Goal: Task Accomplishment & Management: Complete application form

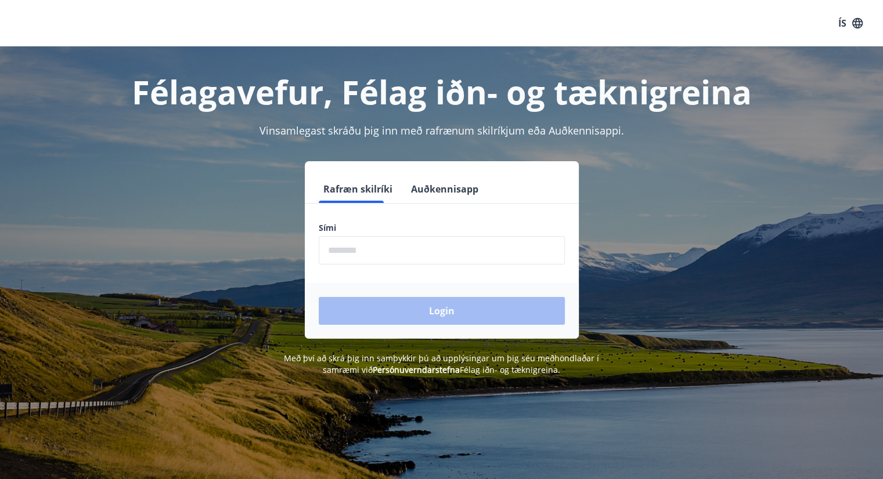
click at [355, 261] on input "phone" at bounding box center [442, 250] width 246 height 28
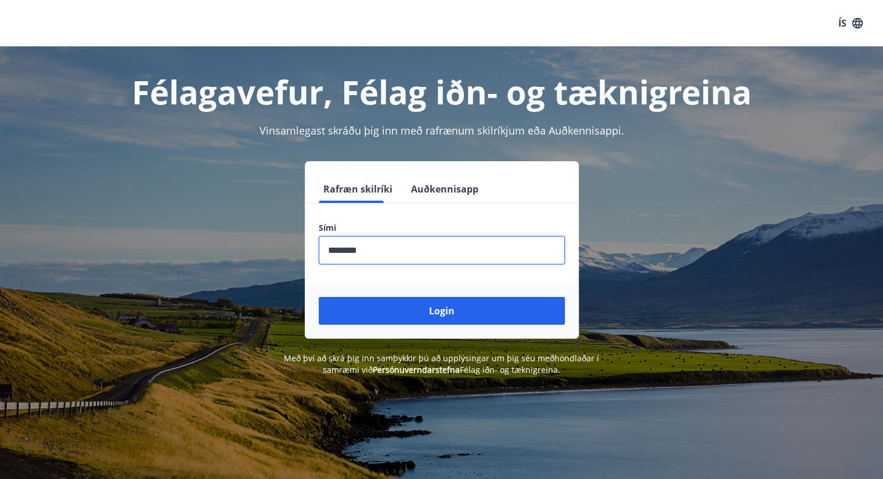
type input "********"
click at [319, 297] on button "Login" at bounding box center [442, 311] width 246 height 28
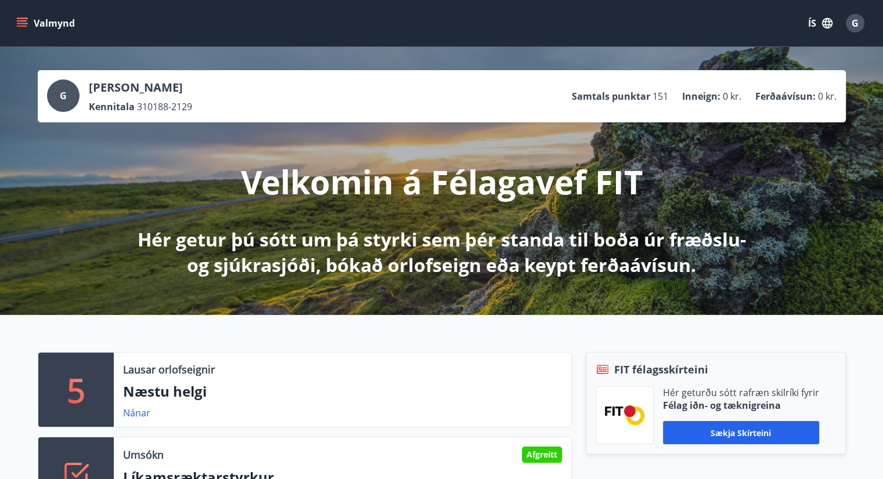
click at [21, 22] on icon "menu" at bounding box center [22, 23] width 12 height 12
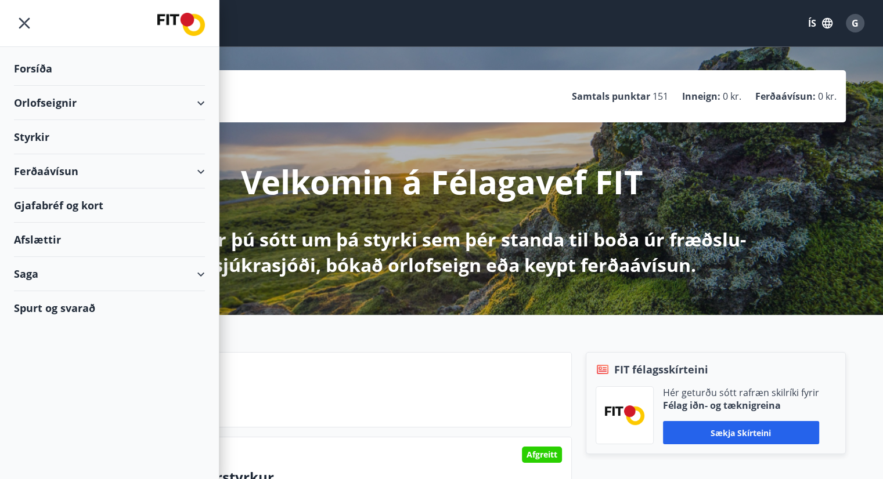
click at [42, 140] on div "Styrkir" at bounding box center [109, 137] width 191 height 34
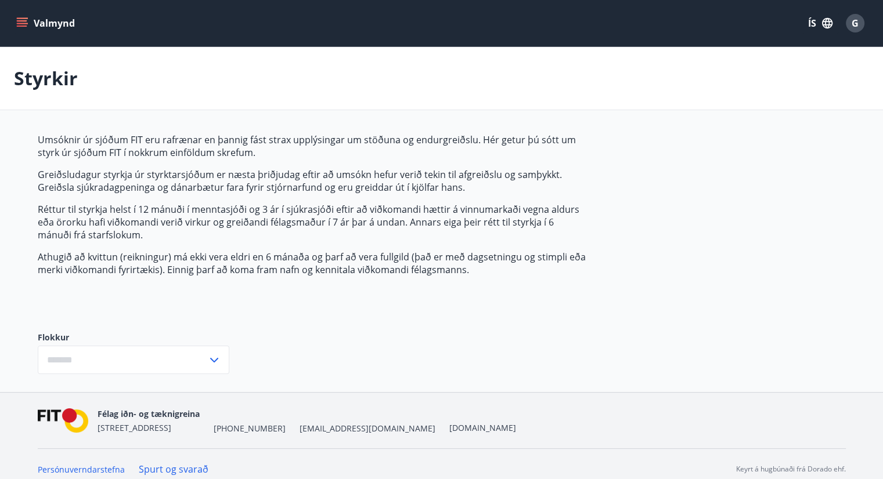
type input "***"
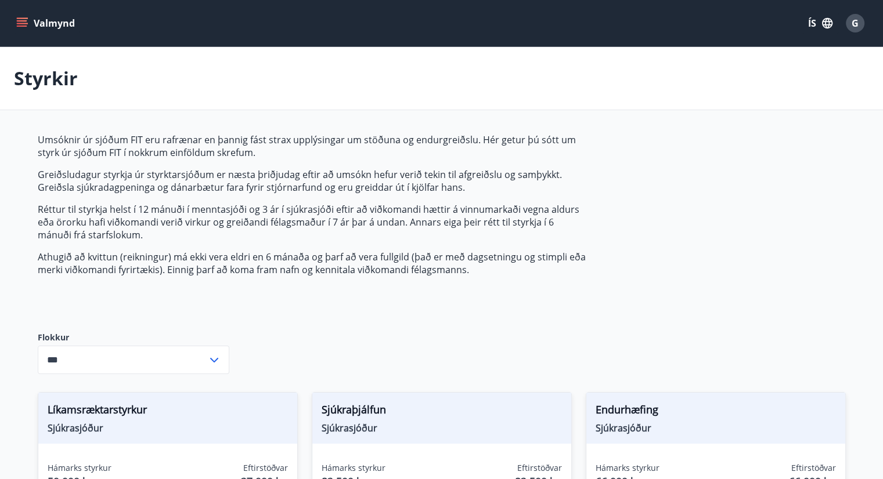
click at [38, 31] on button "Valmynd" at bounding box center [47, 23] width 66 height 21
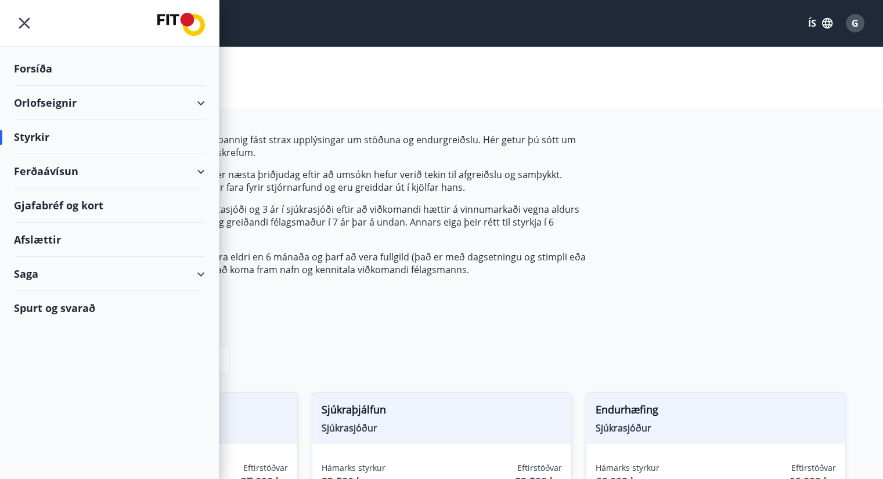
click at [68, 275] on div "Saga" at bounding box center [109, 274] width 191 height 34
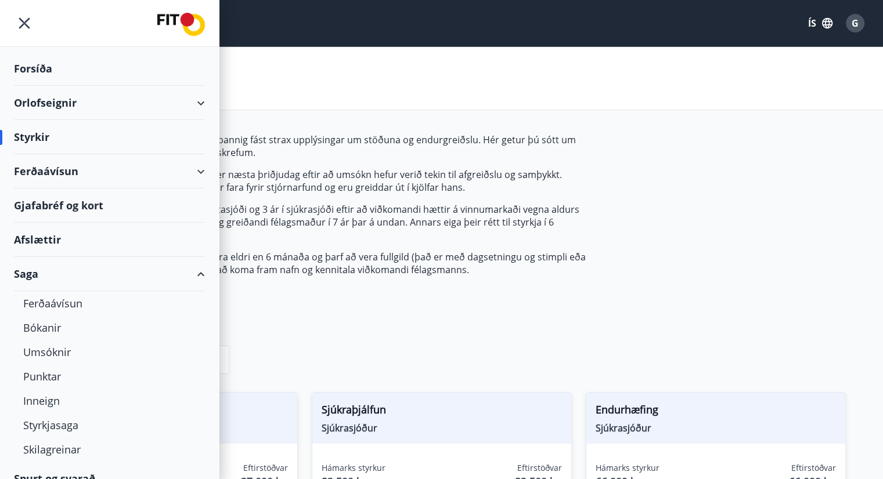
scroll to position [16, 0]
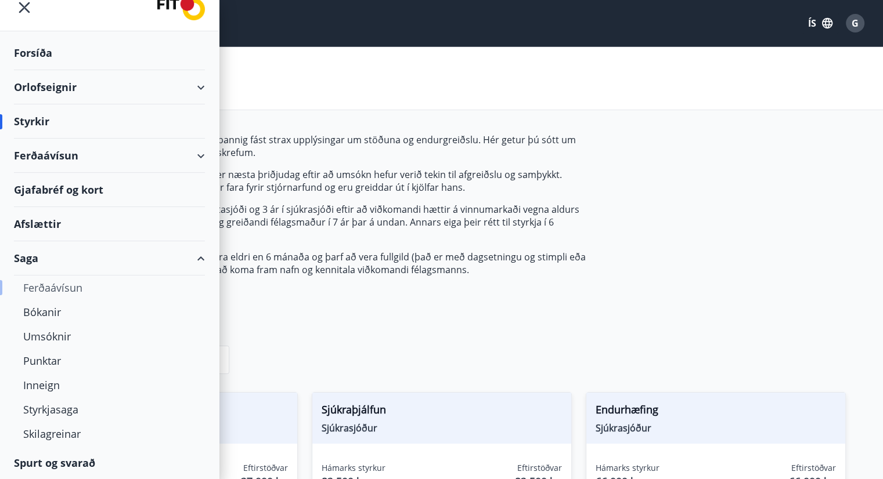
click at [64, 291] on div "Ferðaávísun" at bounding box center [109, 288] width 172 height 24
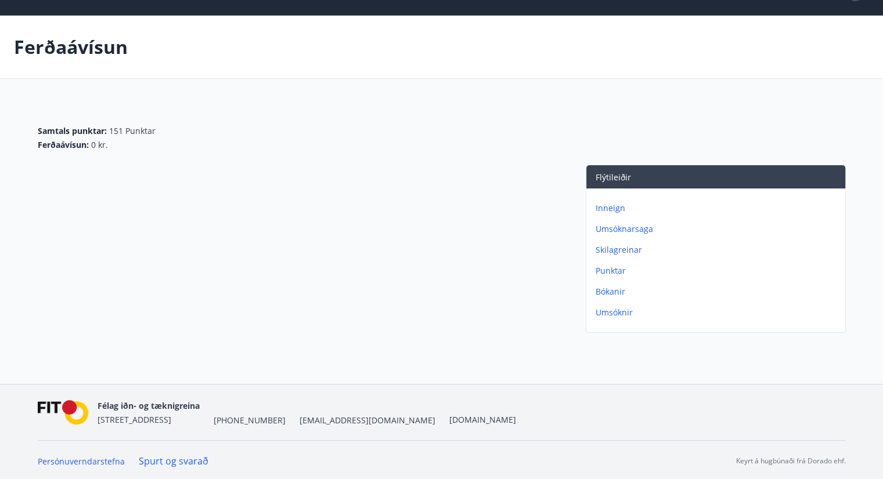
scroll to position [33, 0]
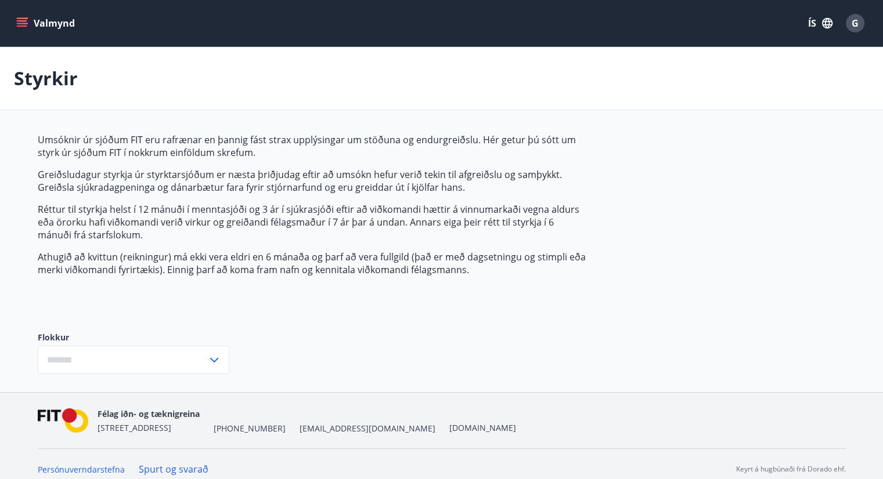
type input "***"
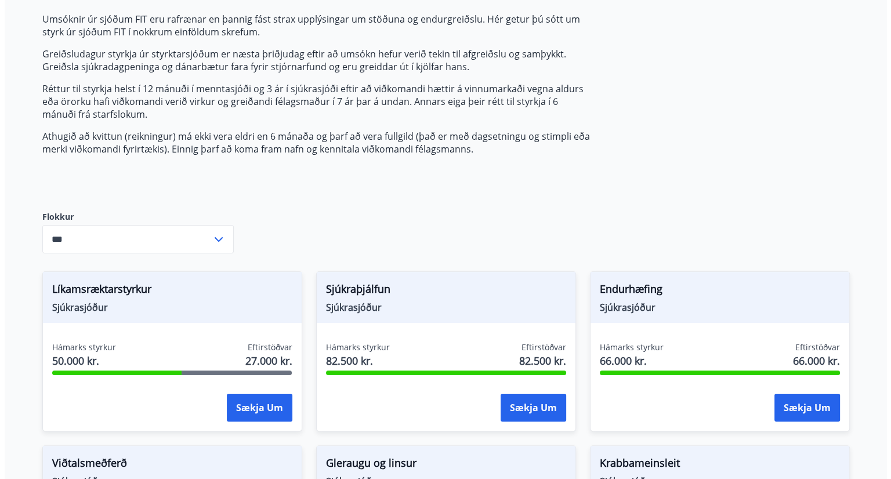
scroll to position [122, 0]
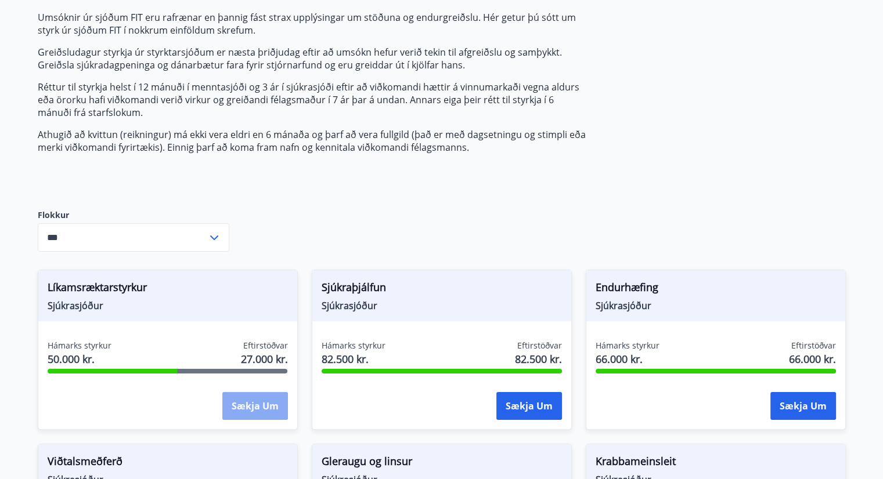
click at [238, 398] on button "Sækja um" at bounding box center [255, 406] width 66 height 28
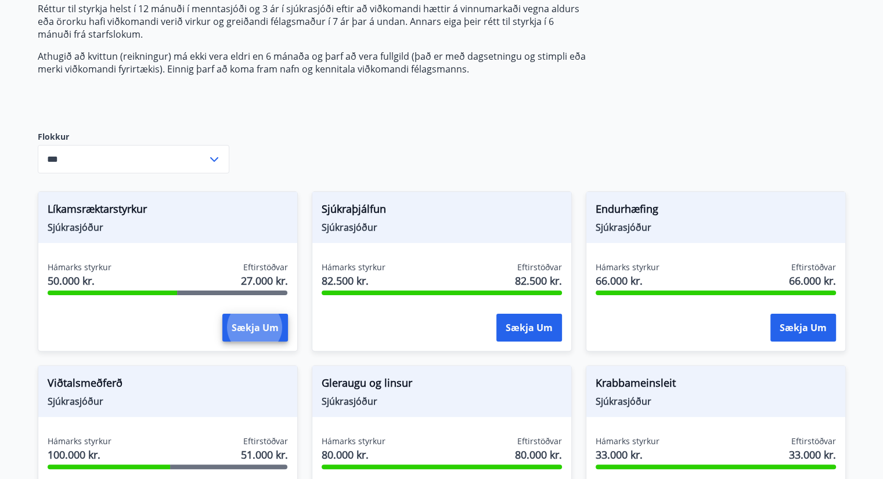
scroll to position [201, 0]
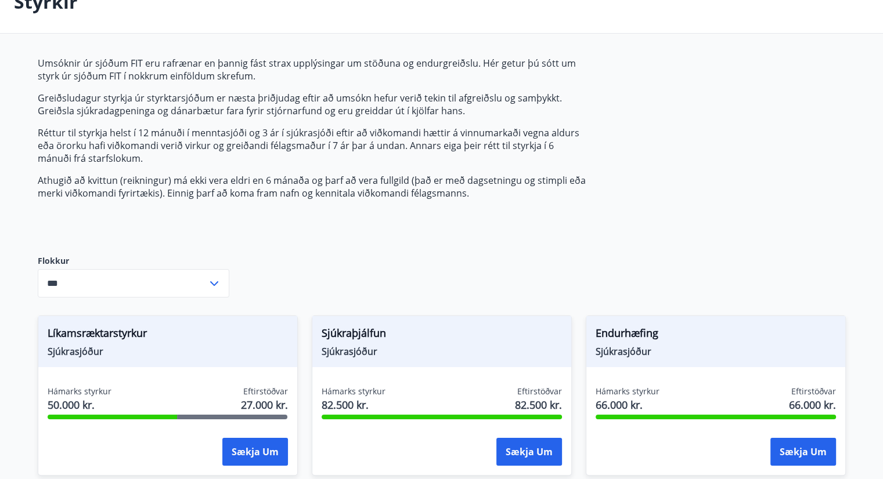
scroll to position [0, 0]
